Goal: Task Accomplishment & Management: Manage account settings

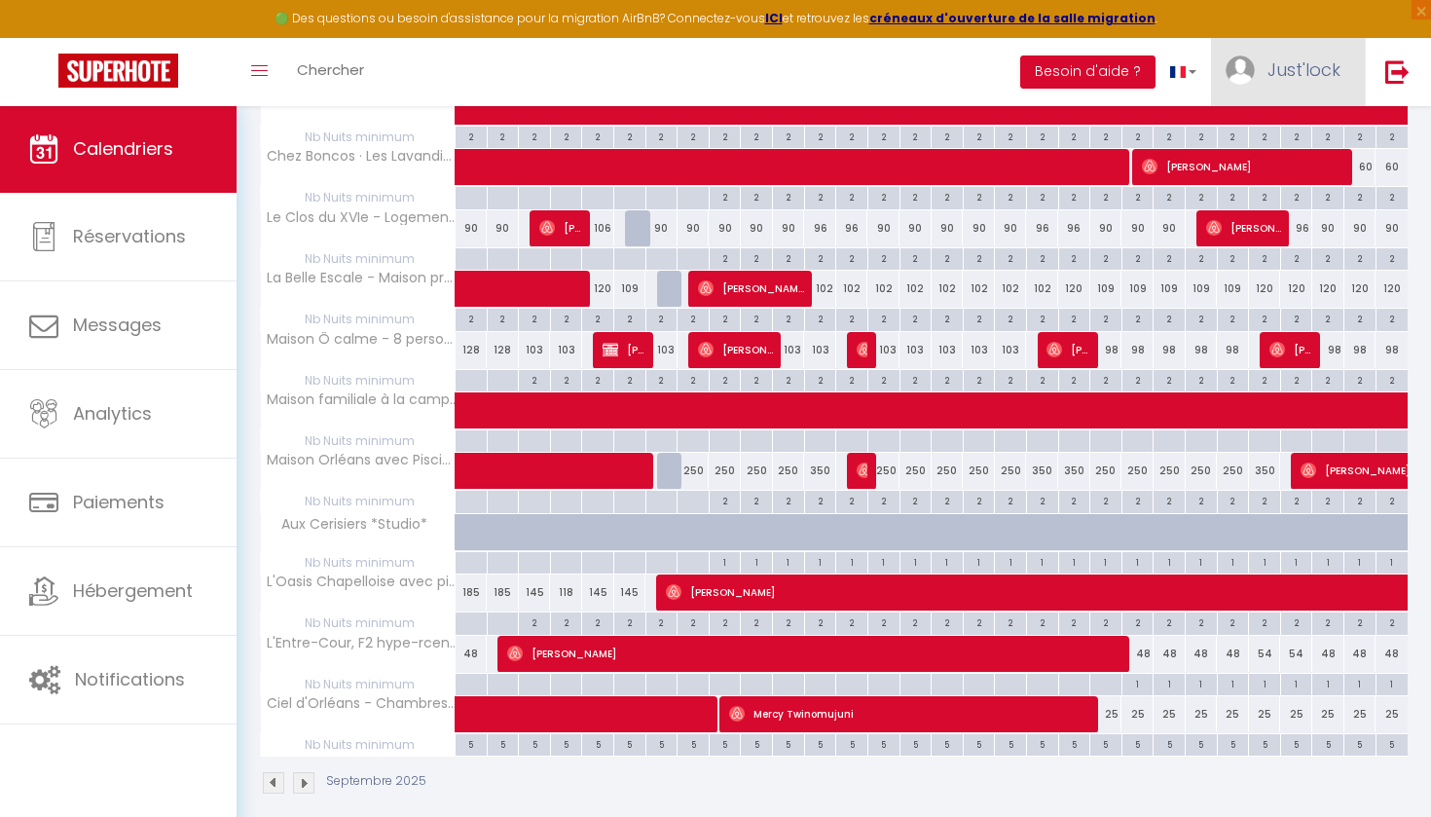
scroll to position [2685, 0]
click at [1283, 61] on span "Just'lock" at bounding box center [1303, 69] width 73 height 24
click at [1288, 162] on link "Équipe" at bounding box center [1287, 170] width 144 height 33
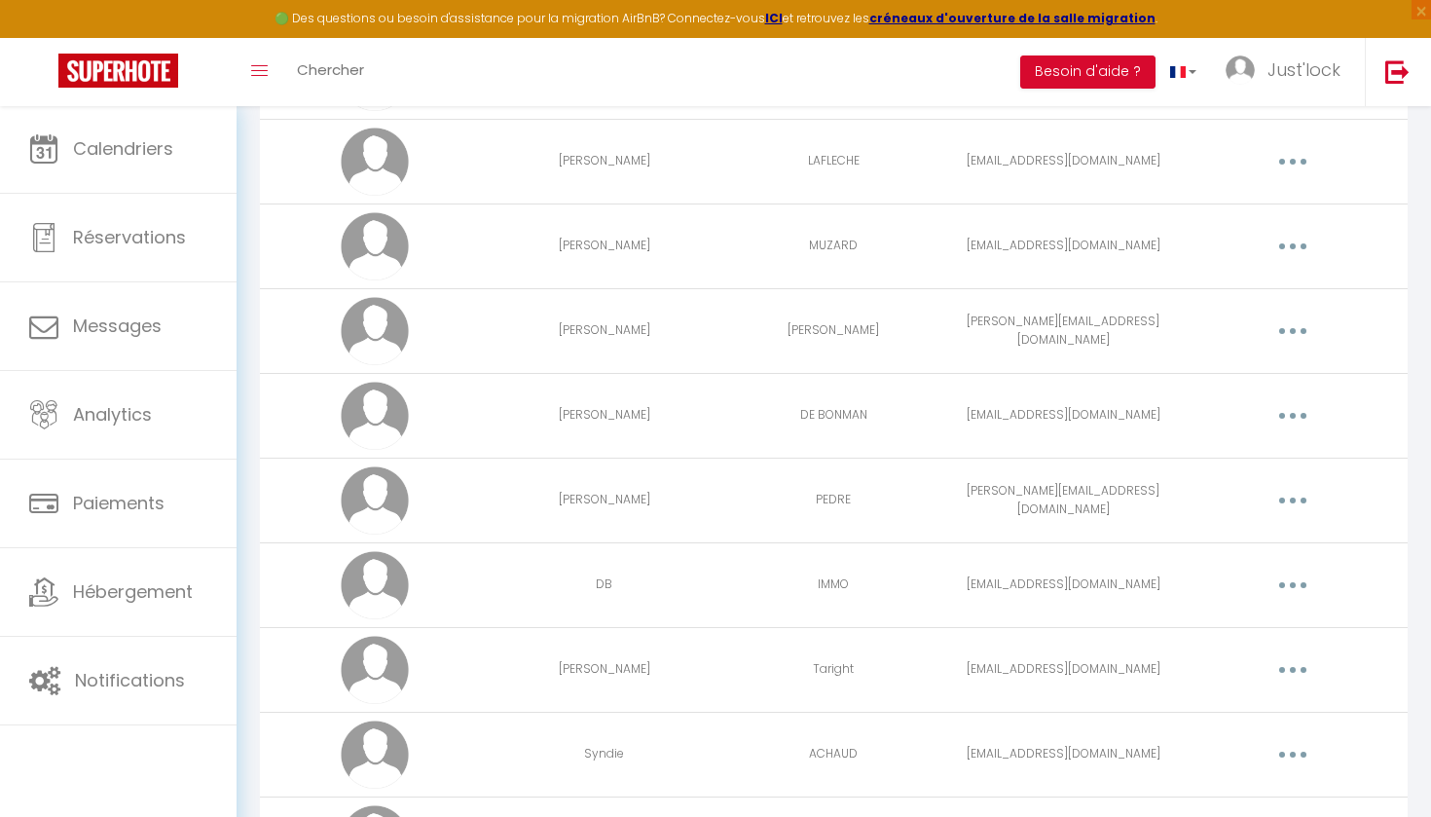
scroll to position [1069, 0]
click at [1296, 325] on icon "button" at bounding box center [1293, 327] width 6 height 6
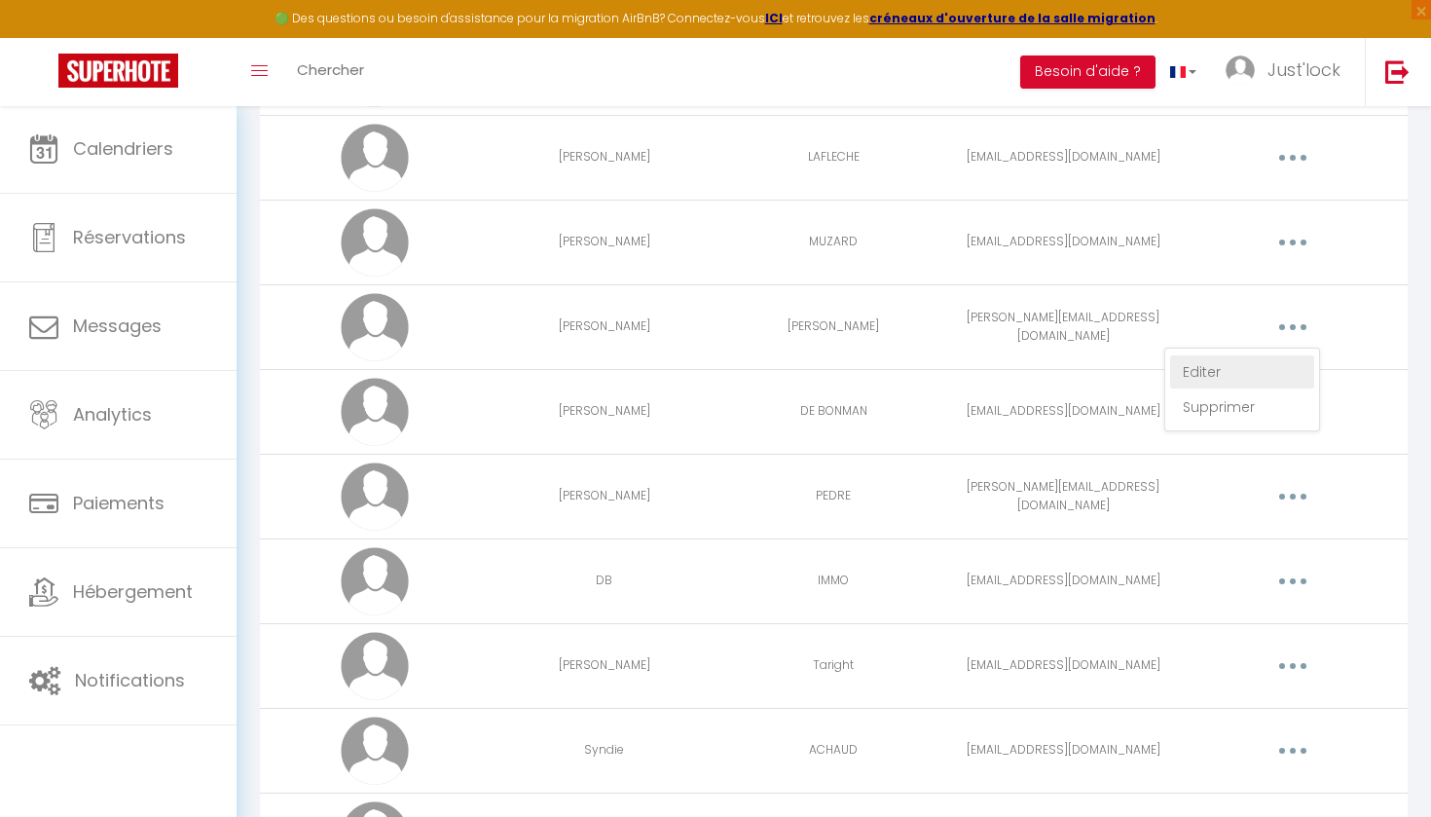
click at [1217, 372] on link "Editer" at bounding box center [1242, 371] width 144 height 33
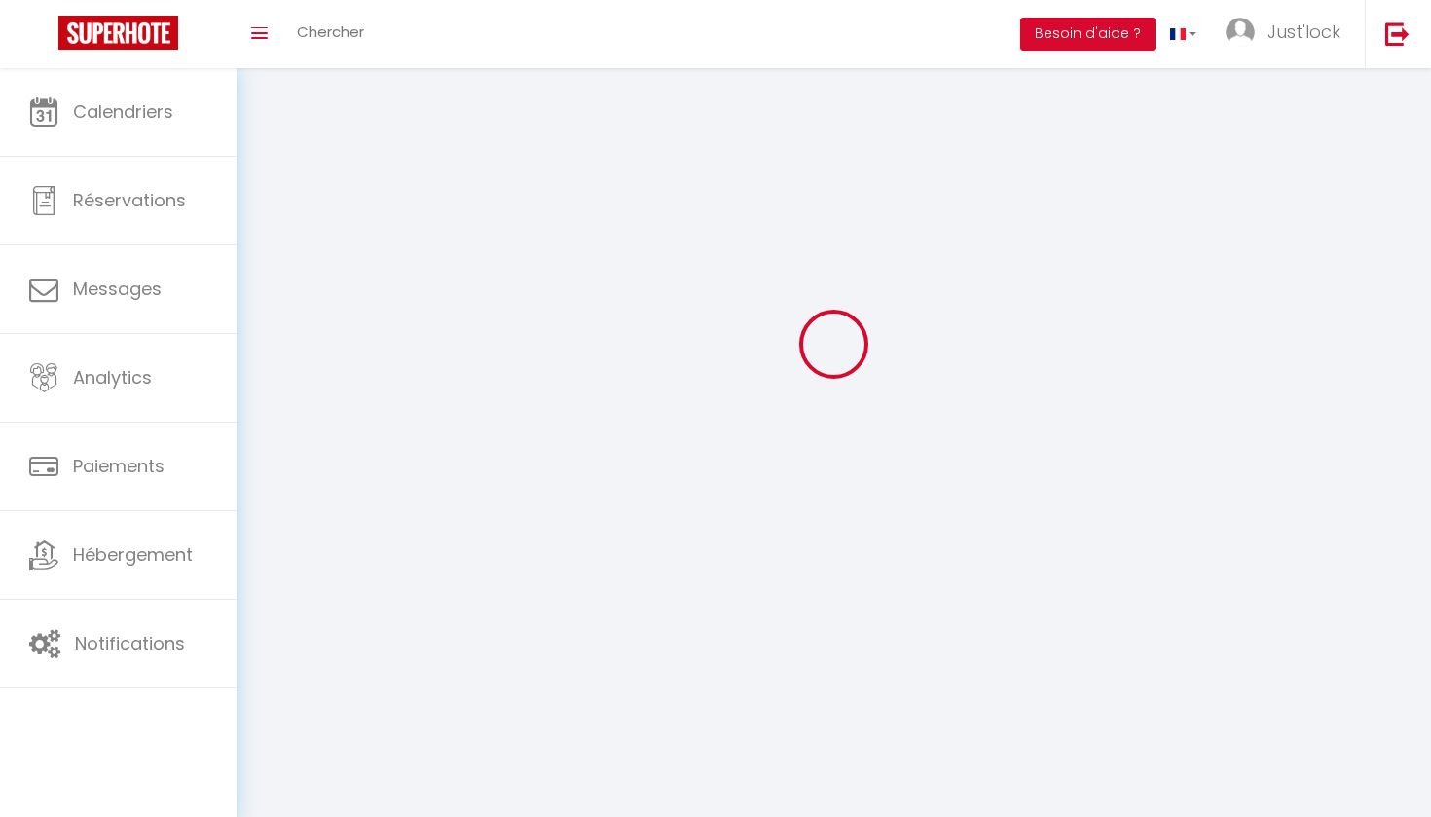
scroll to position [68, 0]
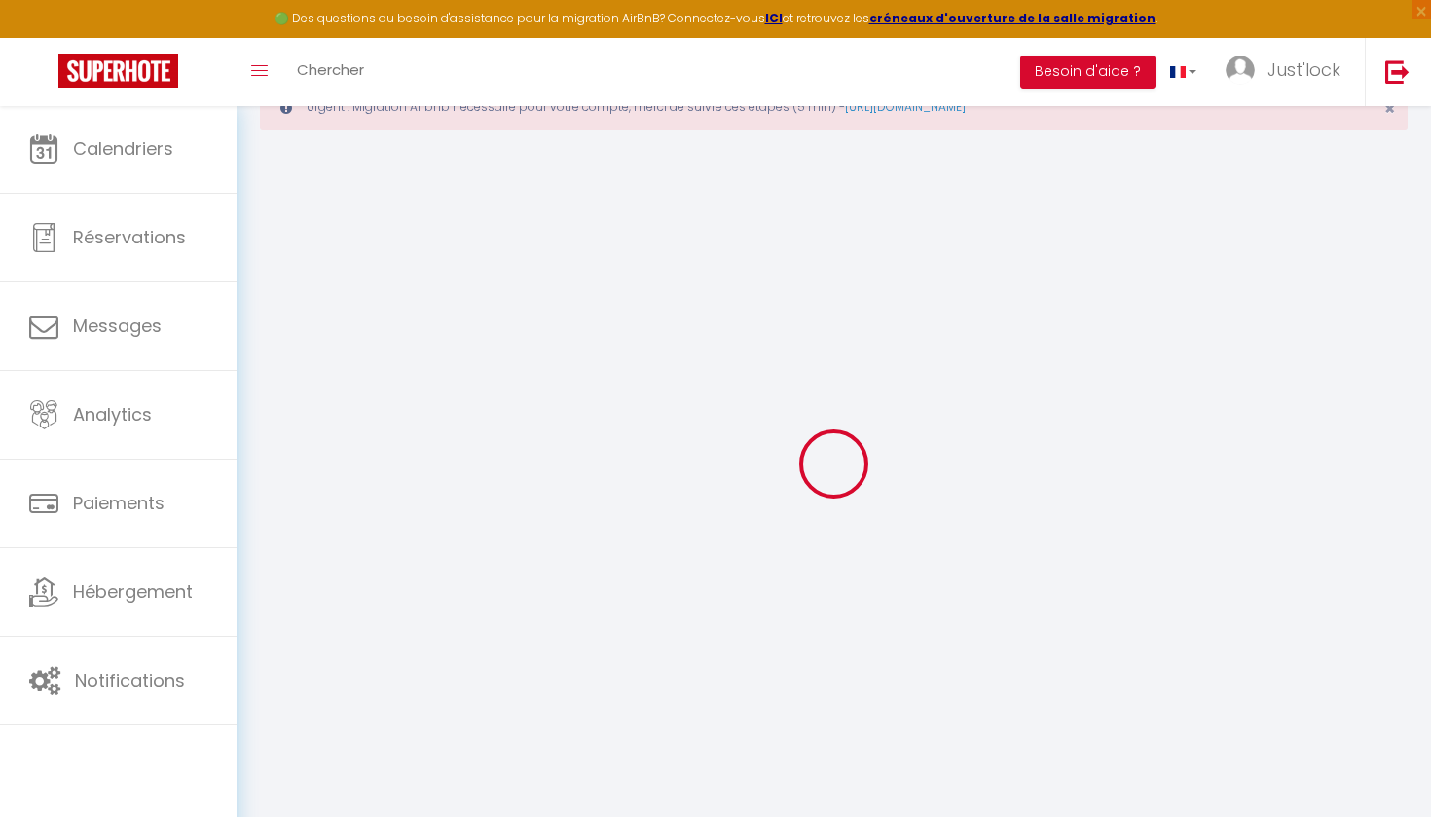
type input "[PERSON_NAME]"
type input "[PERSON_NAME][EMAIL_ADDRESS][DOMAIN_NAME]"
type textarea "[URL][DOMAIN_NAME]"
checkbox input "true"
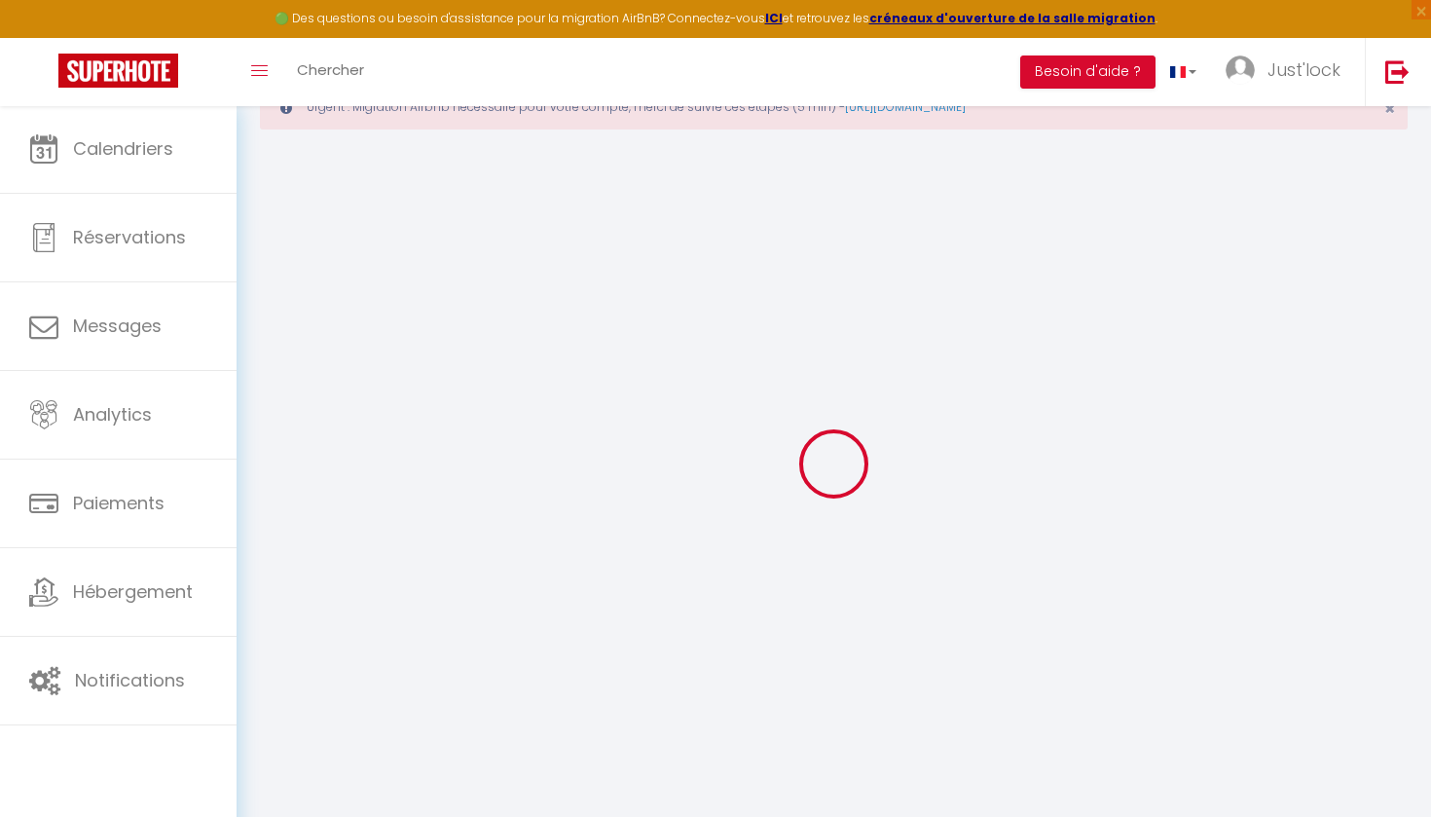
checkbox input "true"
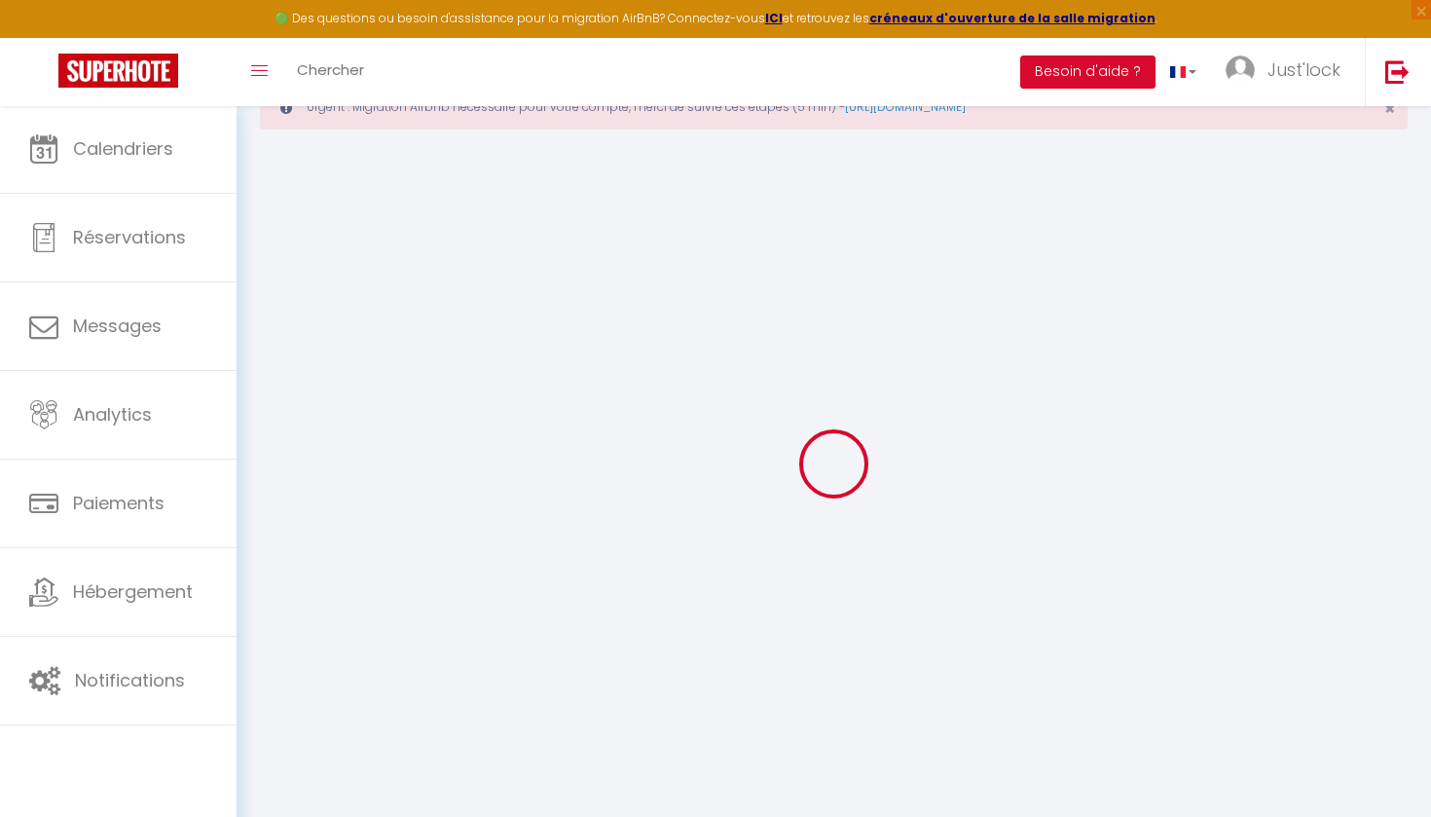
checkbox input "true"
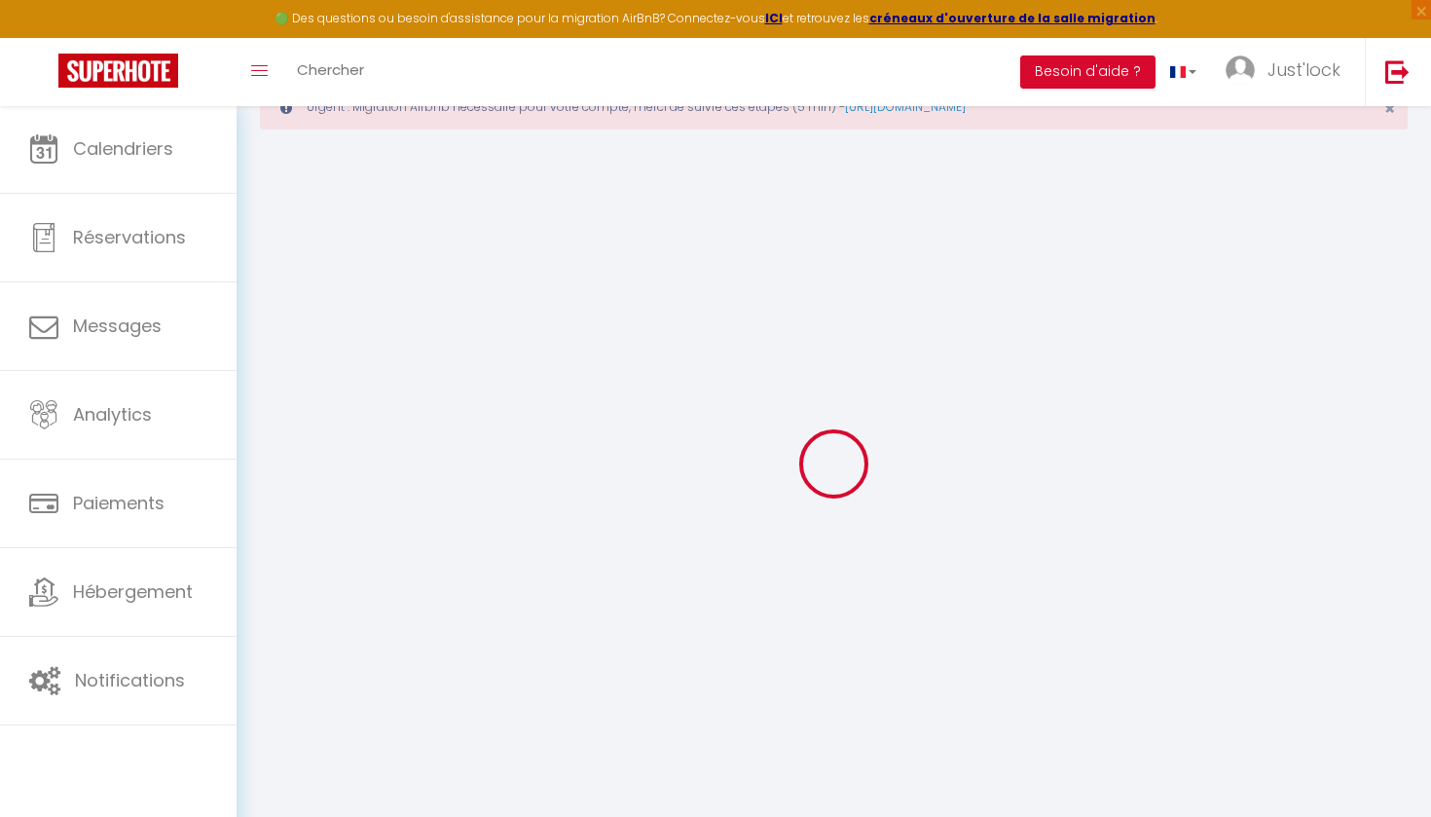
checkbox input "true"
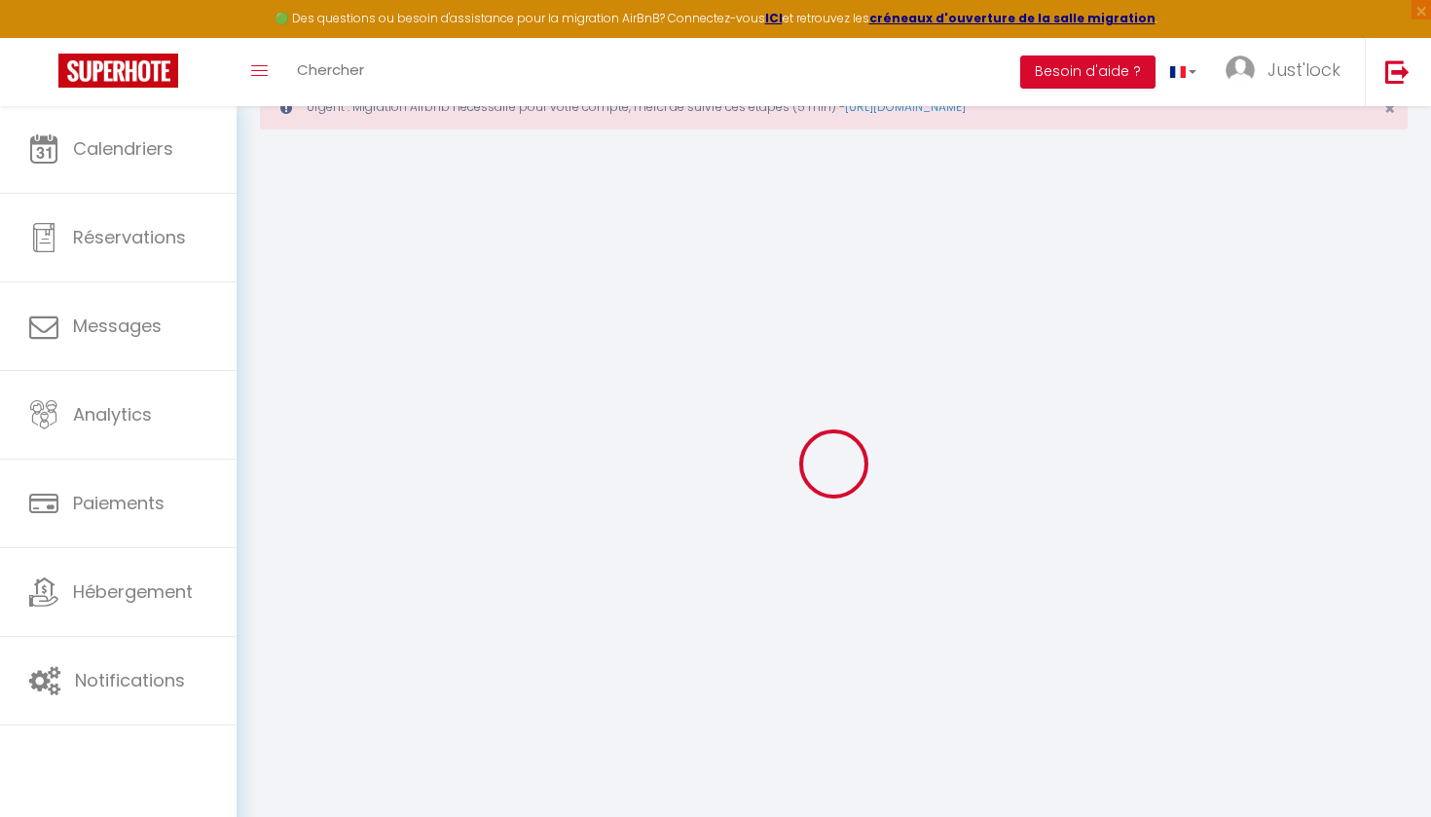
checkbox input "true"
select select
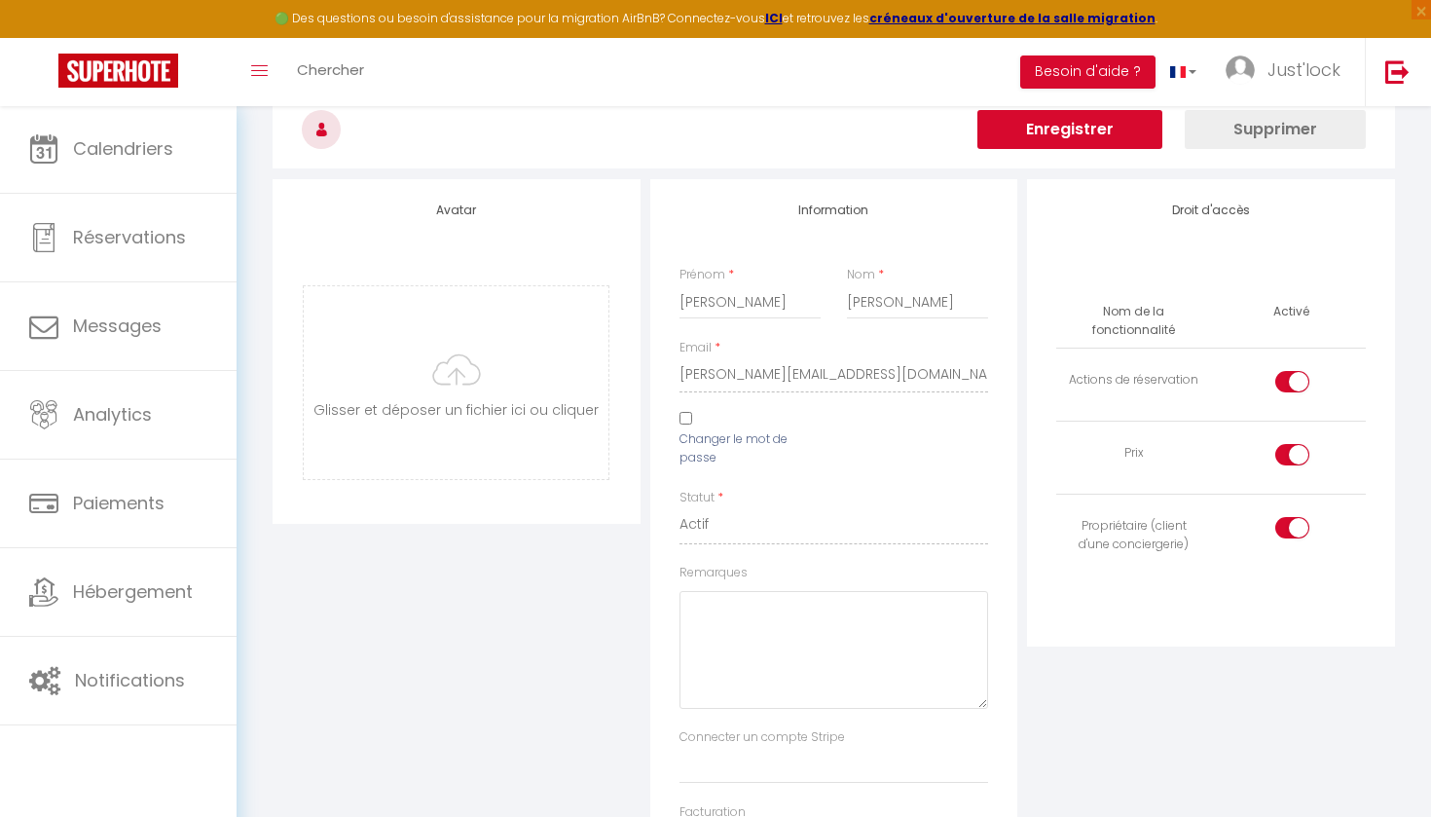
scroll to position [173, 0]
click at [688, 416] on input "Changer le mot de passe" at bounding box center [685, 417] width 13 height 13
checkbox input "true"
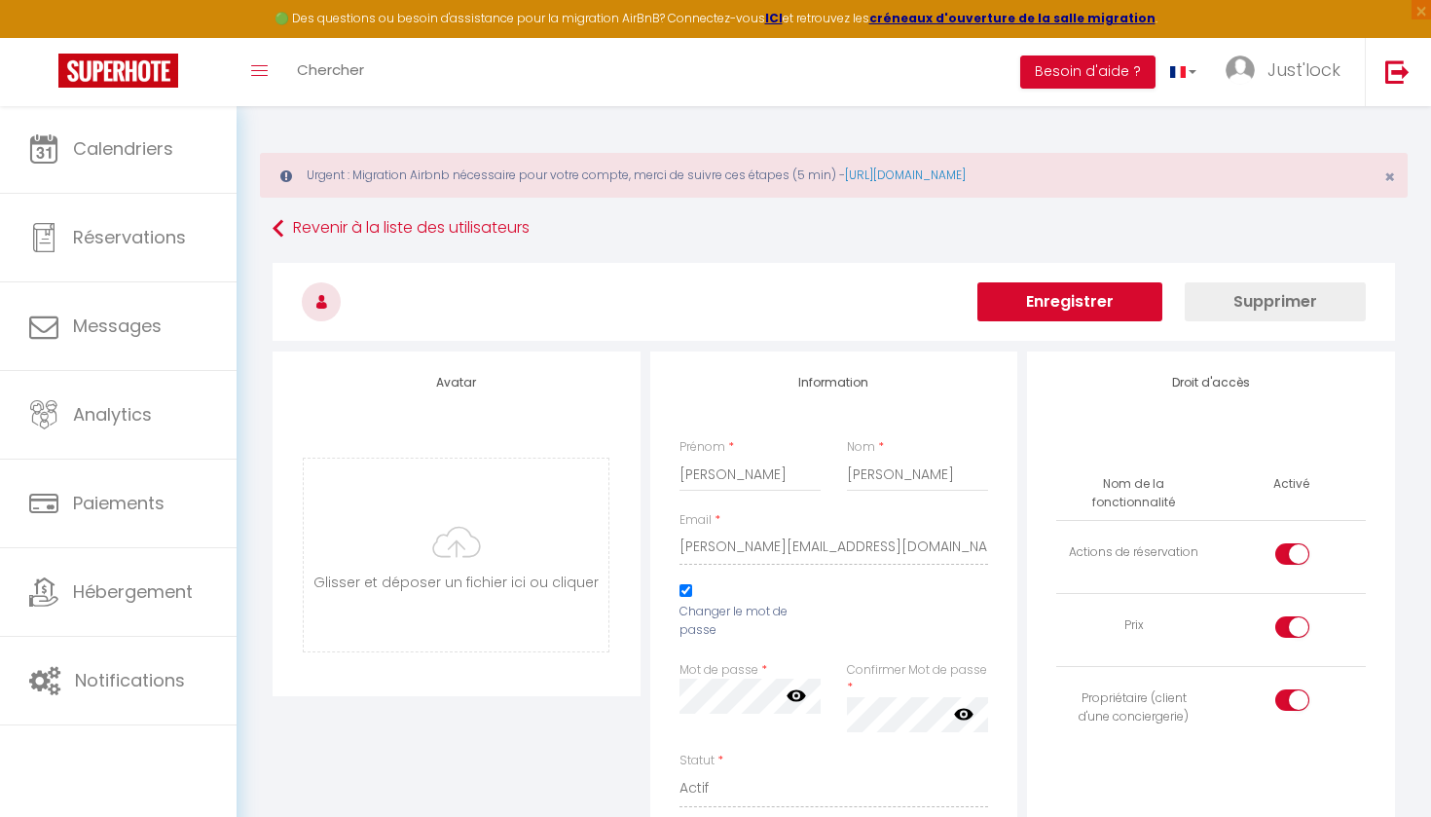
scroll to position [0, 0]
click at [1075, 296] on button "Enregistrer" at bounding box center [1069, 301] width 185 height 39
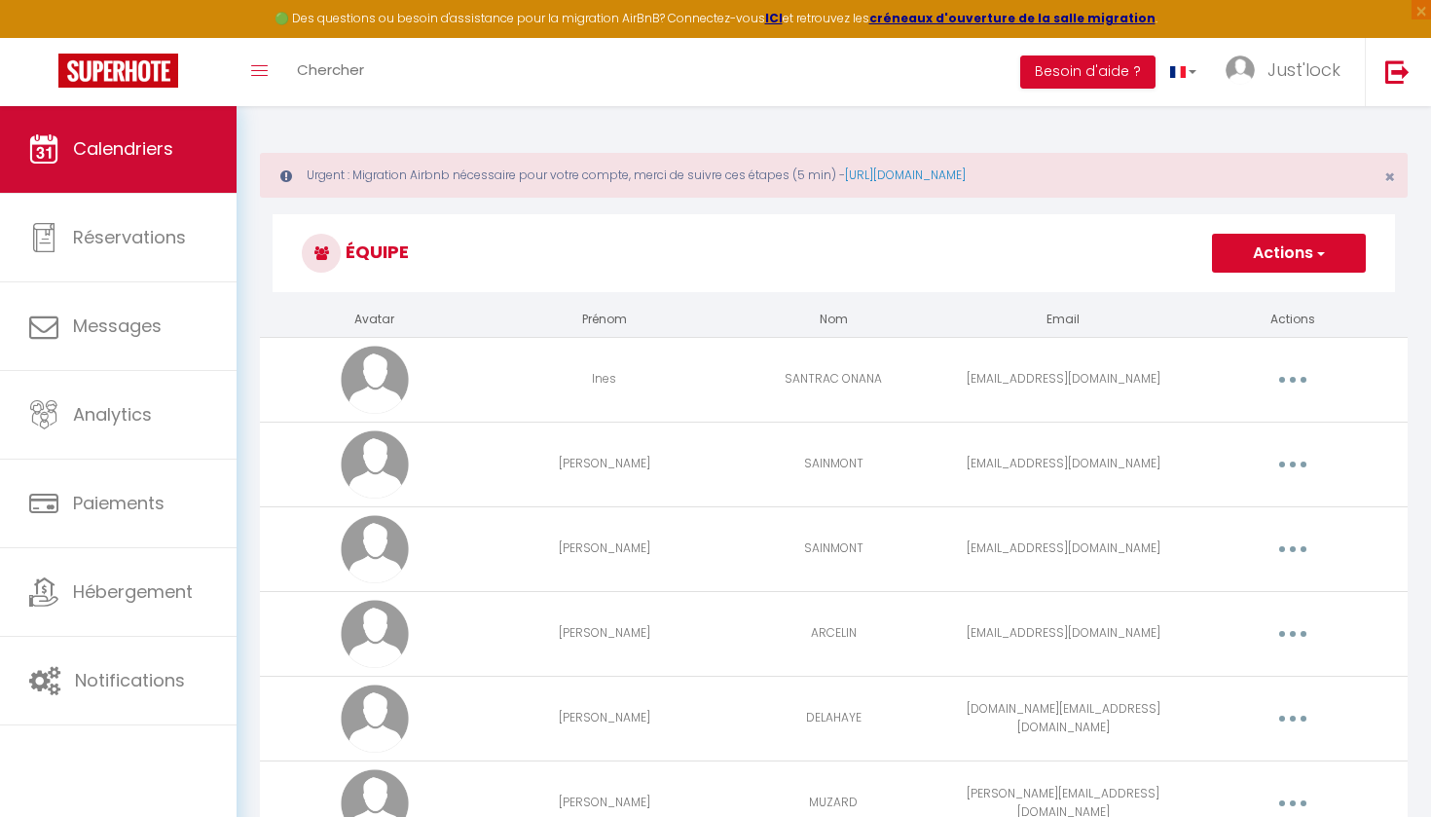
click at [181, 166] on link "Calendriers" at bounding box center [118, 149] width 237 height 88
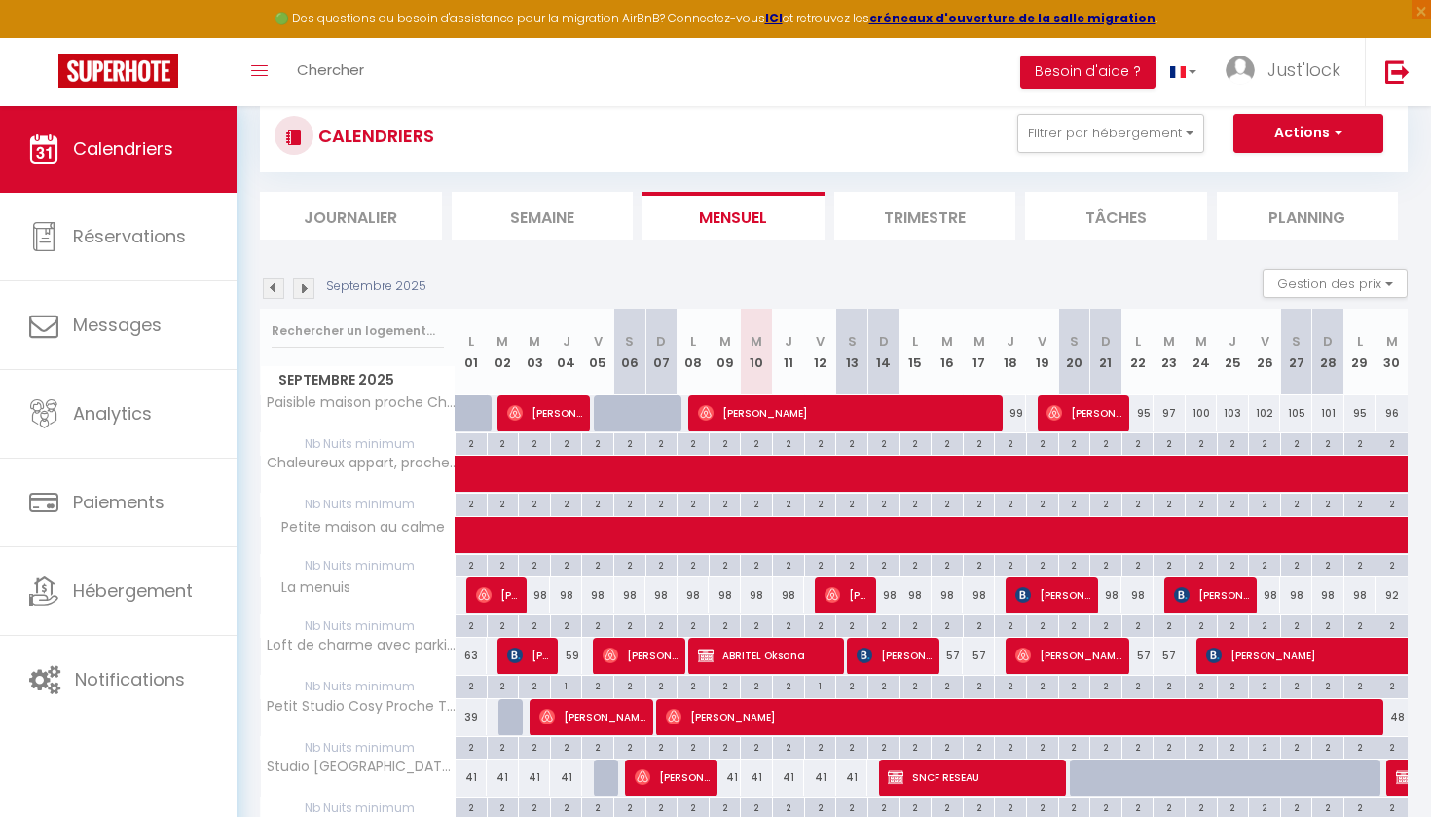
scroll to position [153, 0]
